Goal: Navigation & Orientation: Find specific page/section

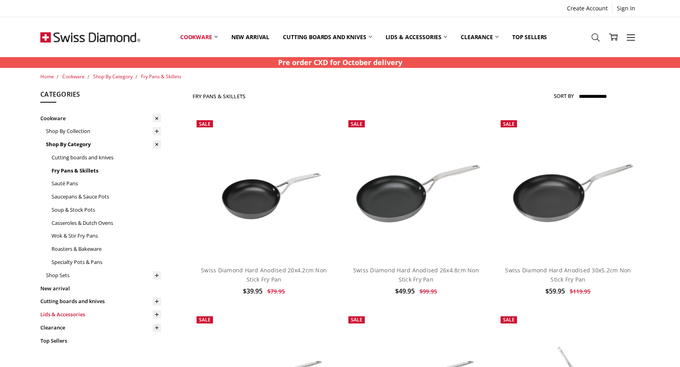
click at [56, 315] on link "Lids & Accessories" at bounding box center [100, 314] width 121 height 13
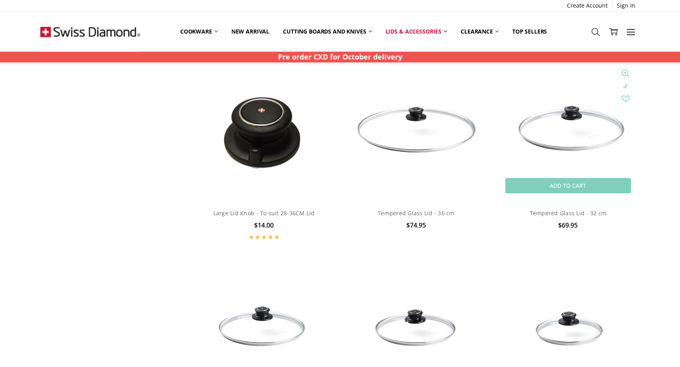
scroll to position [1753, 0]
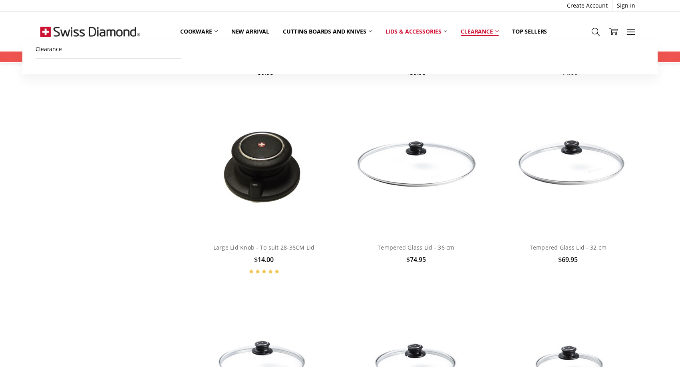
click at [474, 30] on link "Clearance" at bounding box center [480, 32] width 52 height 18
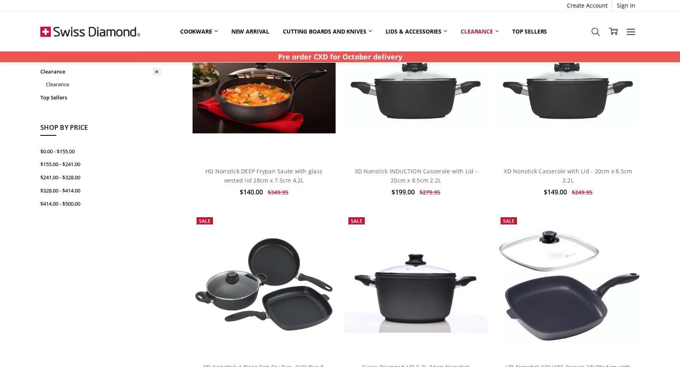
scroll to position [82, 0]
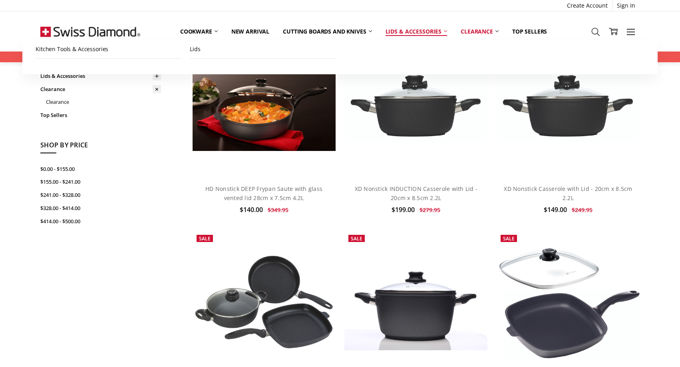
click at [427, 30] on link "Lids & Accessories" at bounding box center [416, 32] width 75 height 18
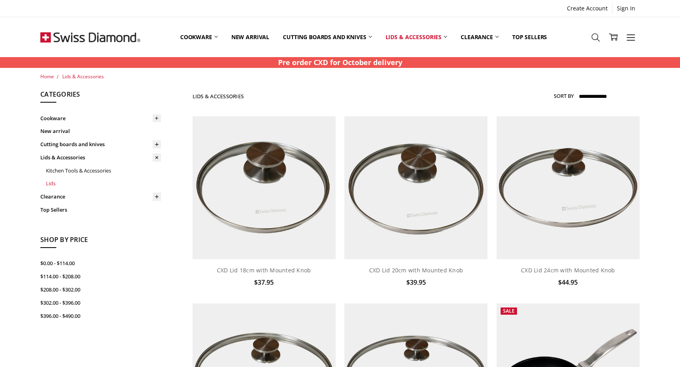
click at [48, 185] on link "Lids" at bounding box center [103, 183] width 115 height 13
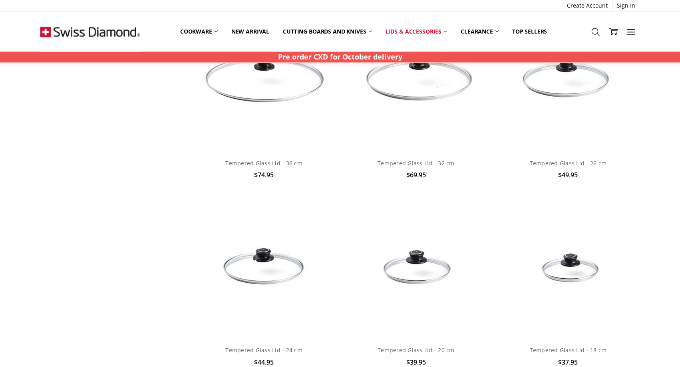
scroll to position [1672, 0]
